Goal: Task Accomplishment & Management: Use online tool/utility

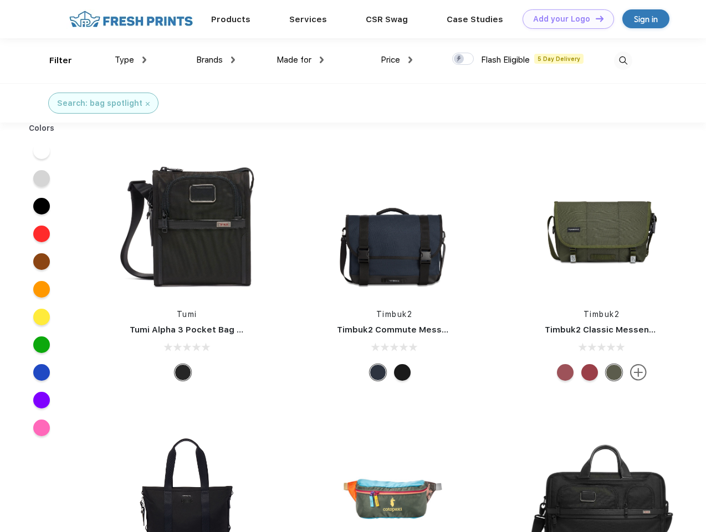
click at [564, 19] on link "Add your Logo Design Tool" at bounding box center [568, 18] width 91 height 19
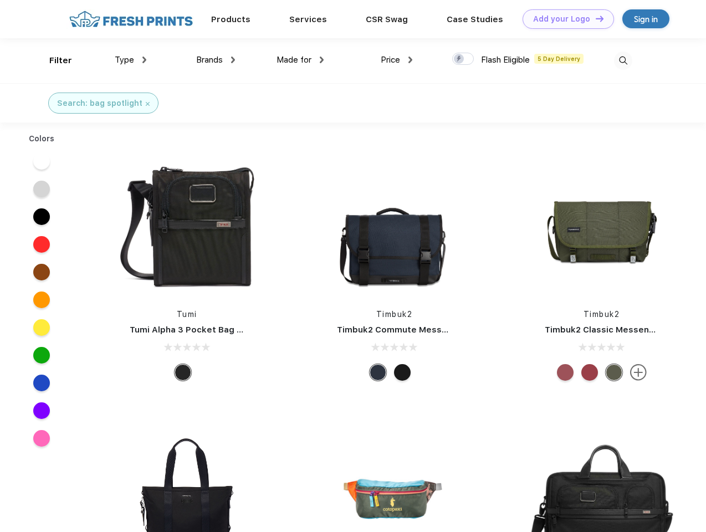
click at [0, 0] on div "Design Tool" at bounding box center [0, 0] width 0 height 0
click at [595, 18] on link "Add your Logo Design Tool" at bounding box center [568, 18] width 91 height 19
click at [53, 60] on div "Filter" at bounding box center [60, 60] width 23 height 13
click at [131, 60] on span "Type" at bounding box center [124, 60] width 19 height 10
click at [216, 60] on span "Brands" at bounding box center [209, 60] width 27 height 10
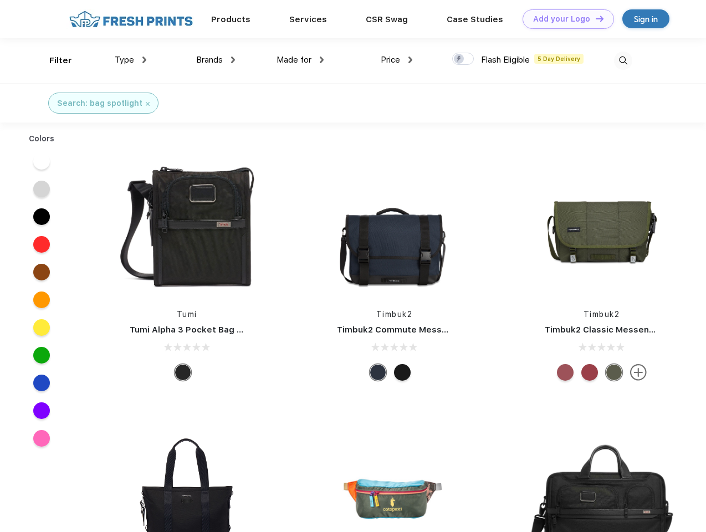
click at [301, 60] on span "Made for" at bounding box center [294, 60] width 35 height 10
click at [397, 60] on span "Price" at bounding box center [390, 60] width 19 height 10
click at [464, 59] on div at bounding box center [463, 59] width 22 height 12
click at [460, 59] on input "checkbox" at bounding box center [455, 55] width 7 height 7
click at [623, 60] on img at bounding box center [623, 61] width 18 height 18
